Goal: Information Seeking & Learning: Learn about a topic

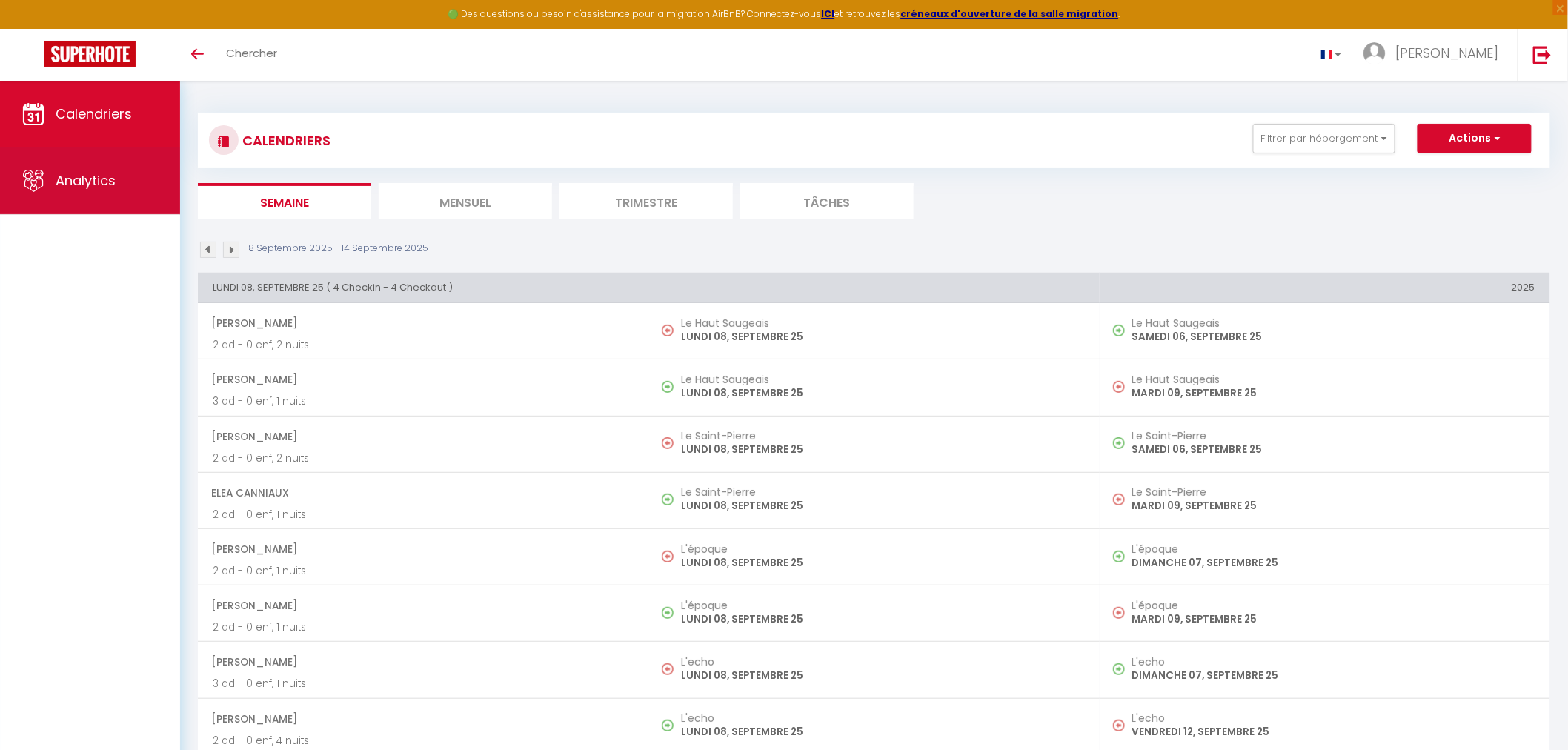
click at [107, 172] on span "Analytics" at bounding box center [86, 180] width 60 height 18
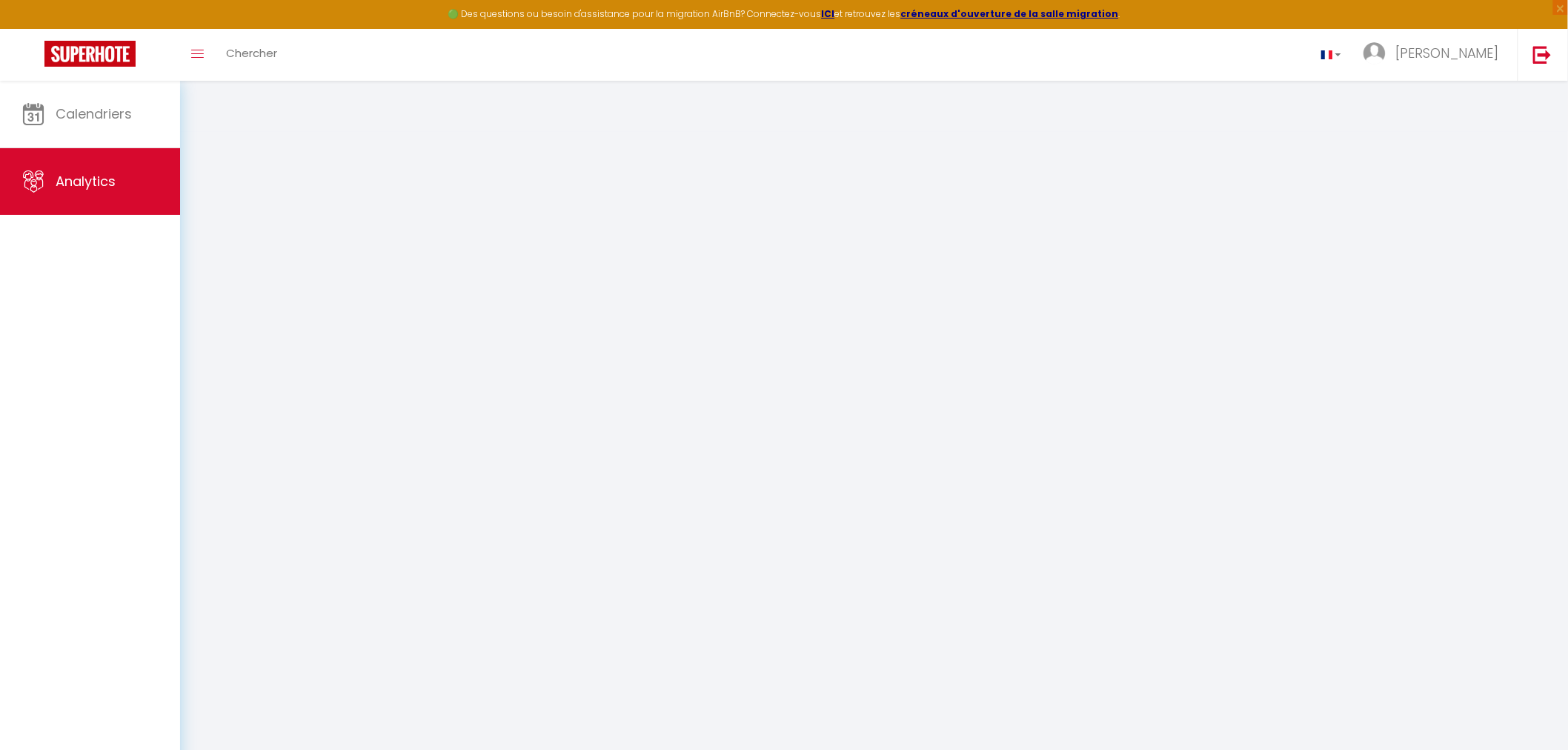
select select "2025"
select select "9"
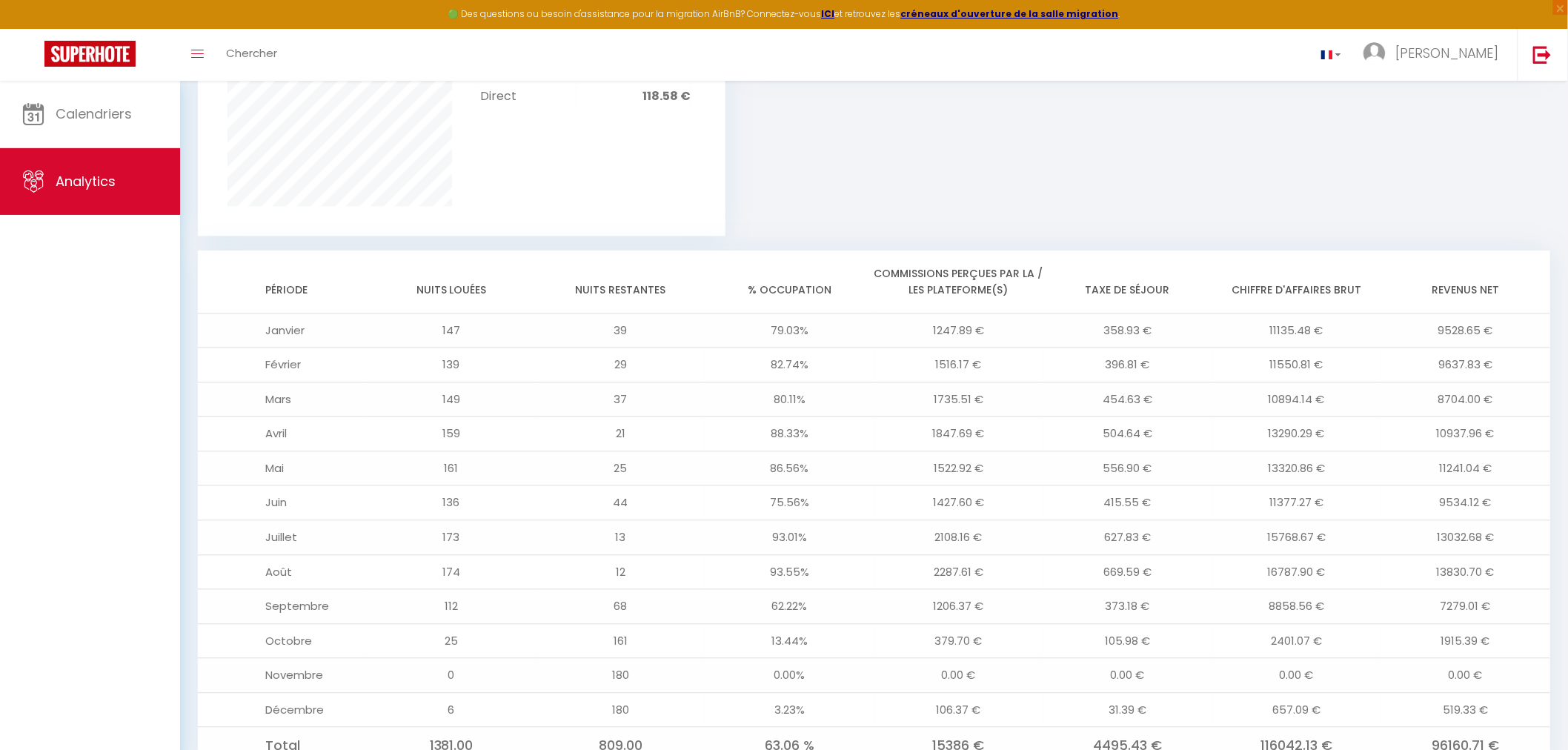
scroll to position [1115, 0]
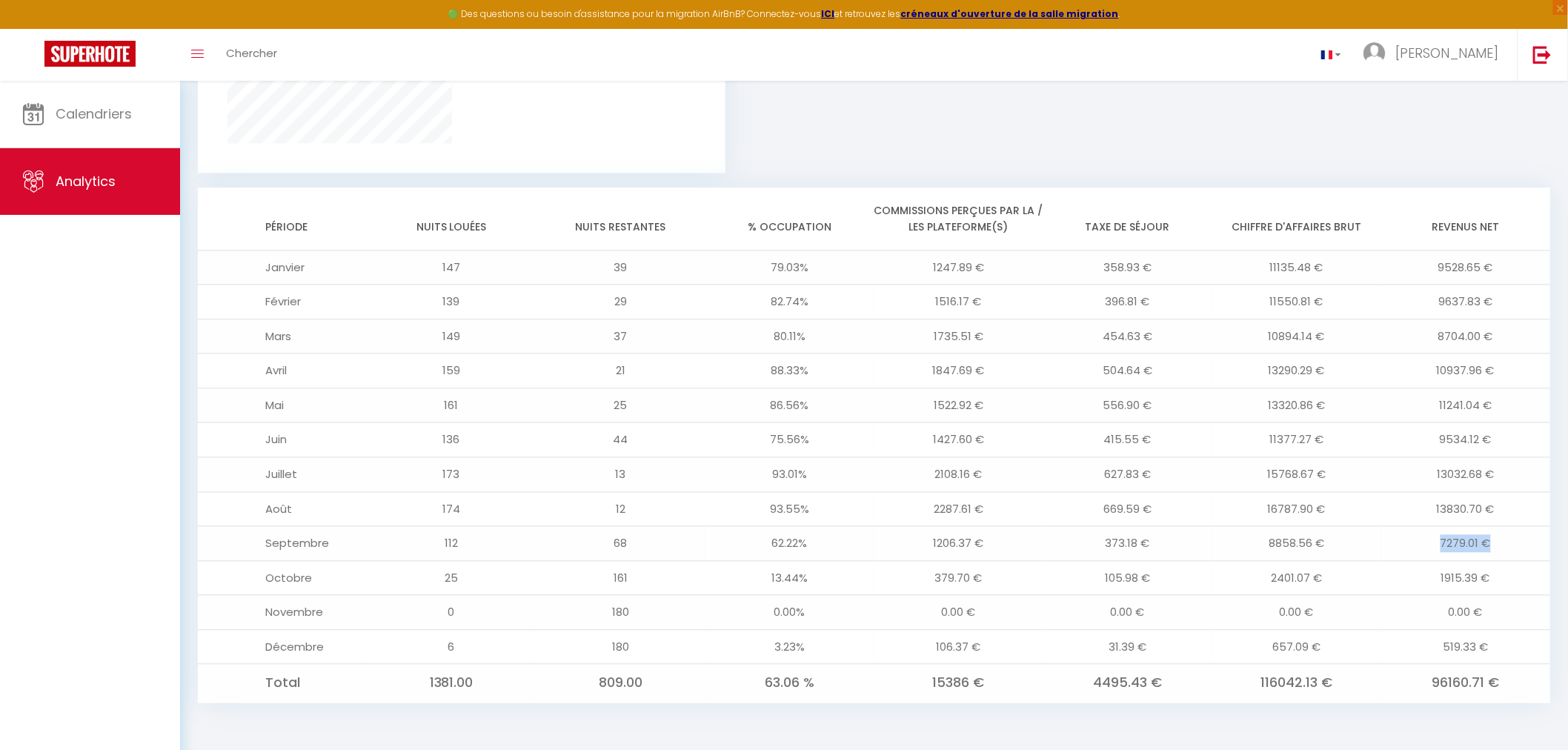
drag, startPoint x: 1504, startPoint y: 539, endPoint x: 1416, endPoint y: 552, distance: 89.0
click at [1416, 552] on td "7279.01 €" at bounding box center [1466, 545] width 169 height 35
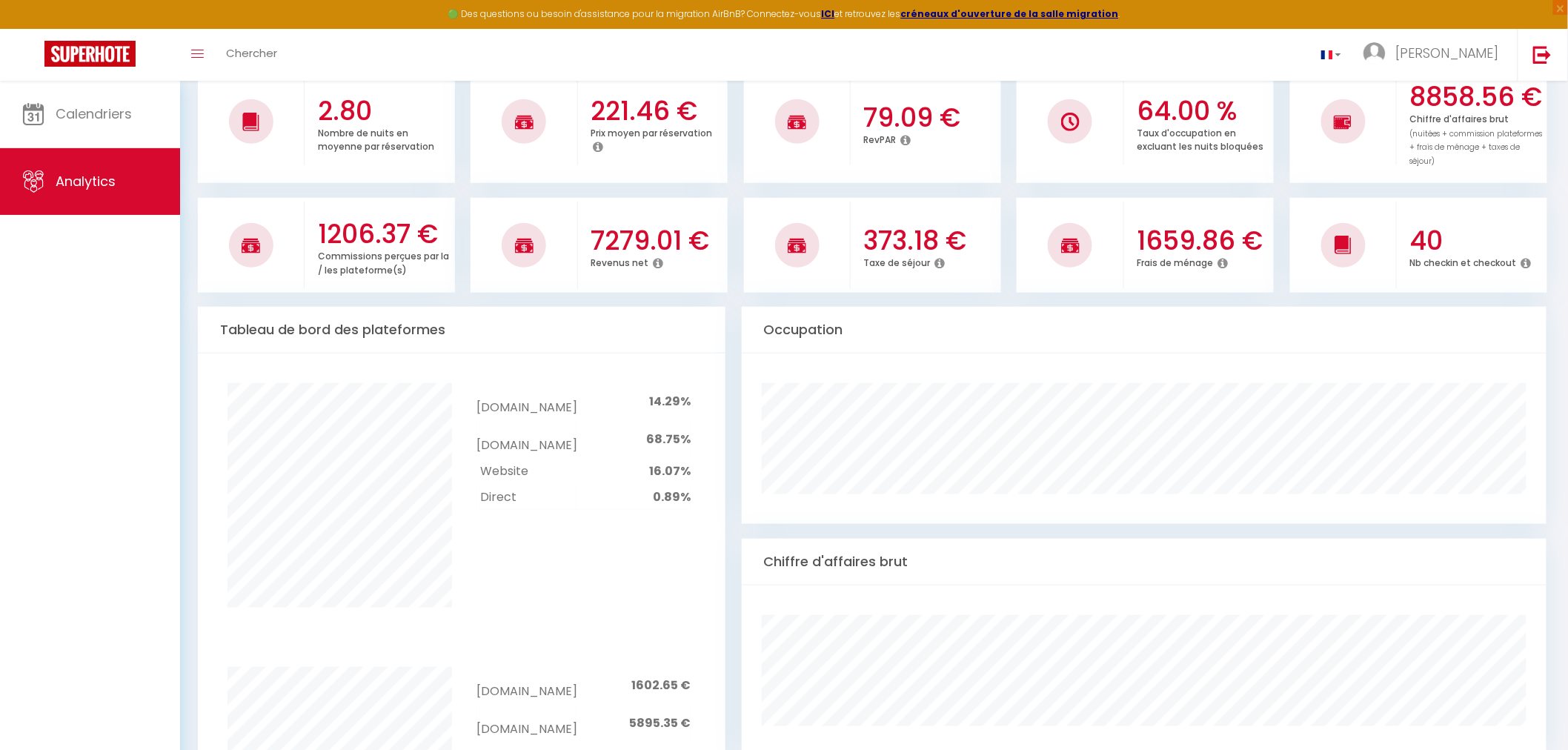
scroll to position [0, 0]
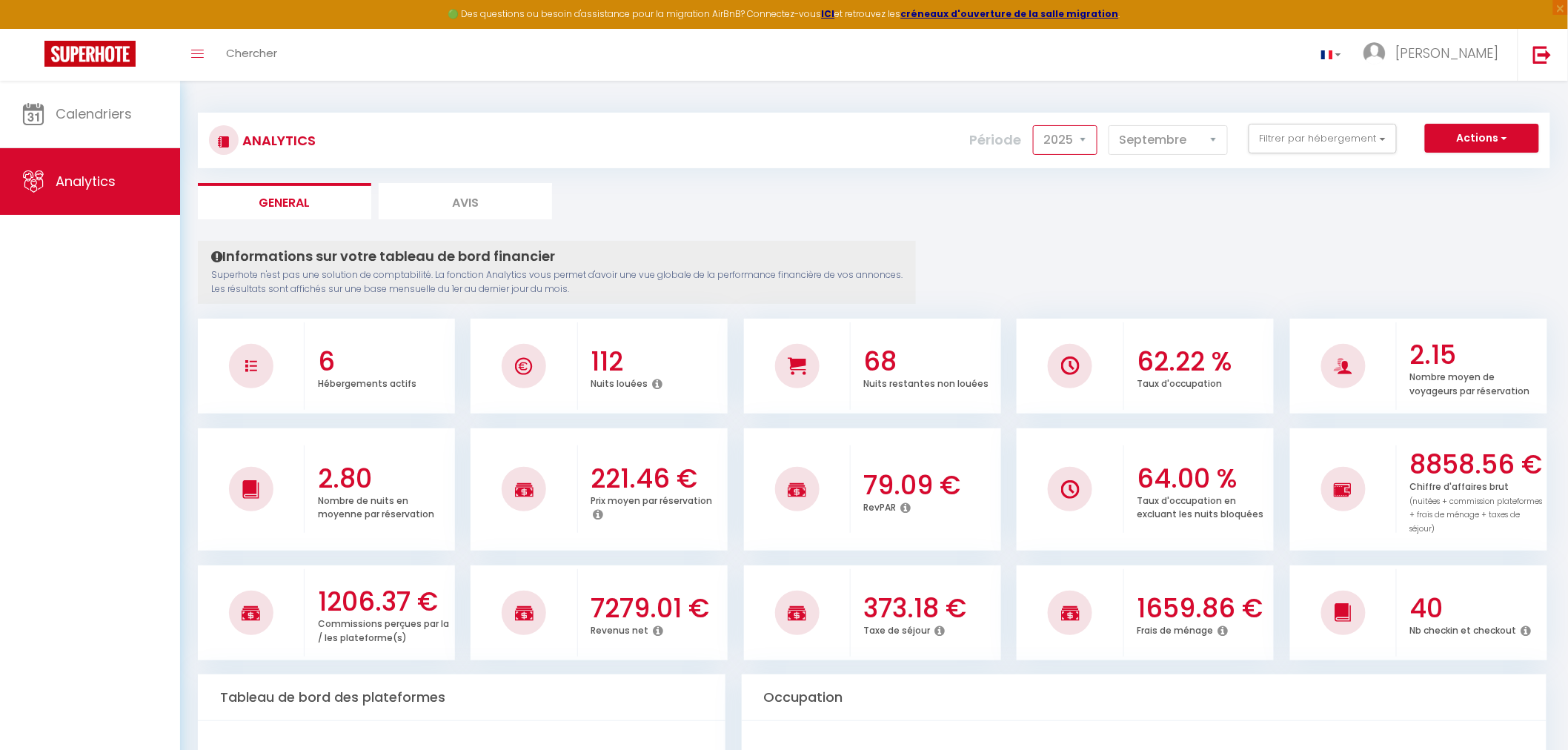
click at [1097, 142] on select "2014 2015 2016 2017 2018 2019 2020 2021 2022 2023 2024 2025 2026 2027" at bounding box center [1065, 140] width 65 height 30
click at [1037, 126] on select "2014 2015 2016 2017 2018 2019 2020 2021 2022 2023 2024 2025 2026 2027" at bounding box center [1065, 140] width 65 height 30
click at [1080, 146] on select "2014 2015 2016 2017 2018 2019 2020 2021 2022 2023 2024 2025 2026 2027" at bounding box center [1065, 140] width 65 height 30
select select "2025"
click at [1037, 126] on select "2014 2015 2016 2017 2018 2019 2020 2021 2022 2023 2024 2025 2026 2027" at bounding box center [1065, 140] width 65 height 30
